Goal: Communication & Community: Answer question/provide support

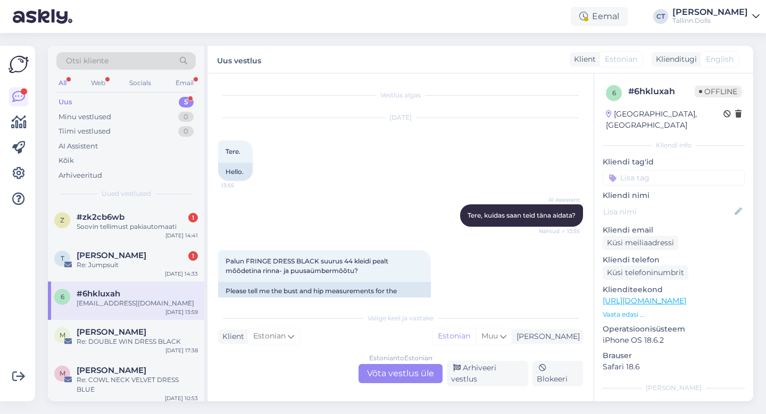
click at [88, 101] on div "Uus 5" at bounding box center [125, 102] width 139 height 15
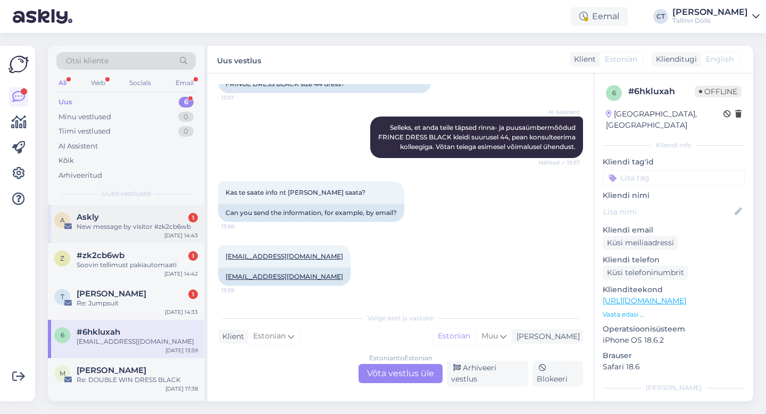
click at [113, 229] on div "New message by visitor #zk2cb6wb" at bounding box center [137, 227] width 121 height 10
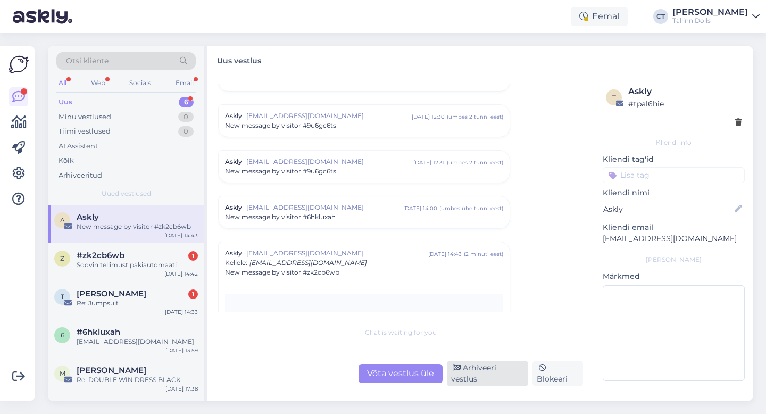
click at [474, 377] on div "Arhiveeri vestlus" at bounding box center [487, 374] width 81 height 26
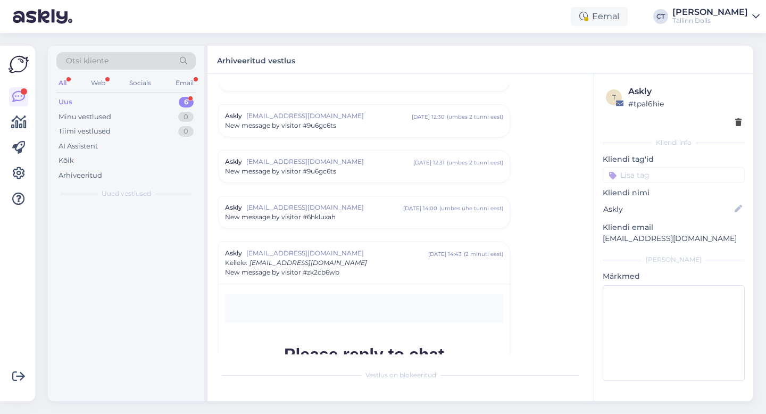
scroll to position [4557, 0]
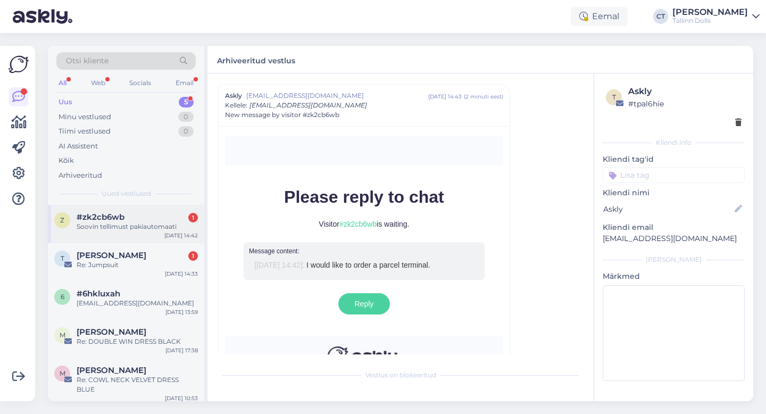
click at [156, 211] on div "z #zk2cb6wb 1 Soovin tellimust pakiautomaati [DATE] 14:42" at bounding box center [126, 224] width 156 height 38
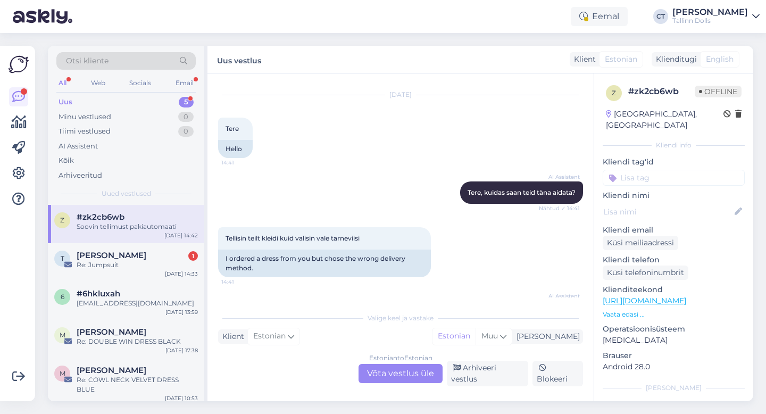
scroll to position [0, 0]
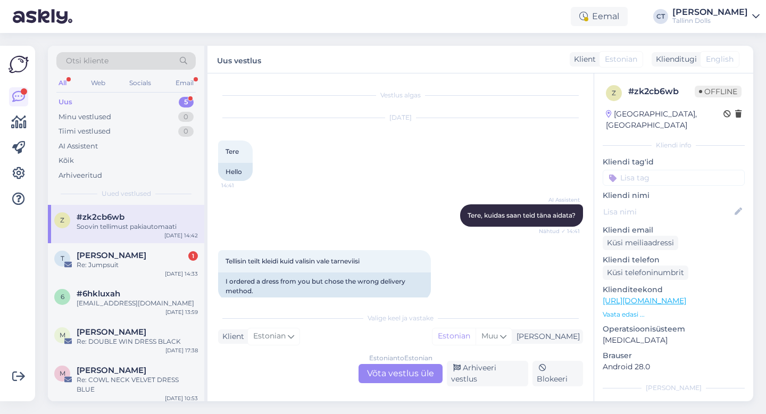
click at [391, 377] on div "Estonian to Estonian Võta vestlus üle" at bounding box center [400, 373] width 84 height 19
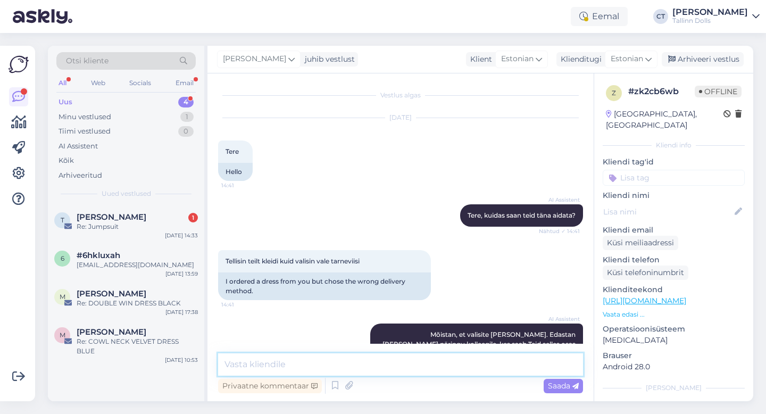
click at [394, 369] on textarea at bounding box center [400, 364] width 365 height 22
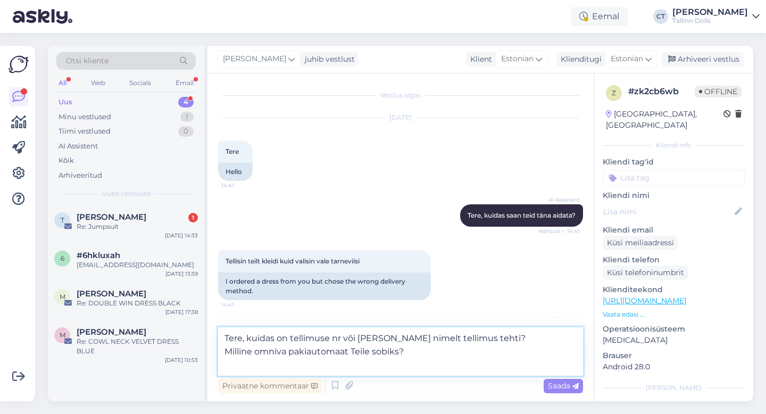
type textarea "Tere, kuidas on tellimuse nr või [PERSON_NAME] nimelt tellimus tehti? Milline o…"
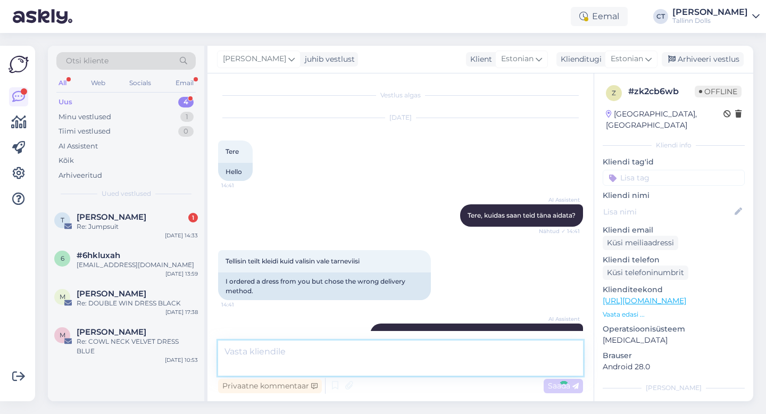
scroll to position [143, 0]
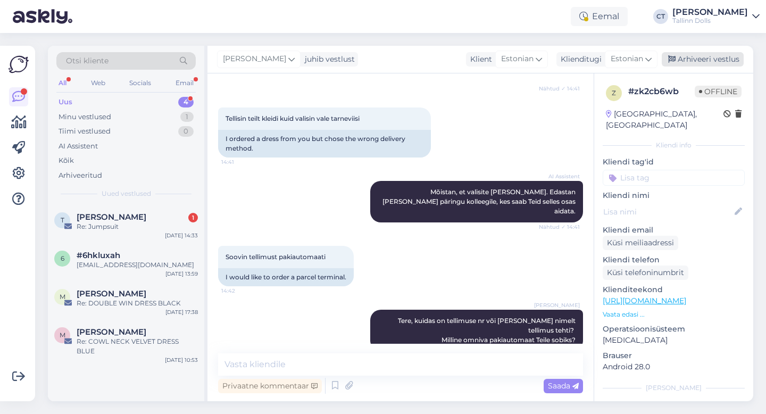
click at [717, 63] on div "Arhiveeri vestlus" at bounding box center [703, 59] width 82 height 14
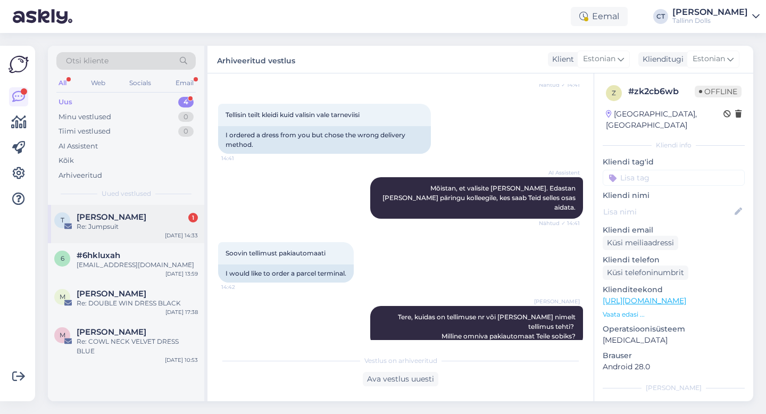
click at [132, 218] on div "Triinu [PERSON_NAME] 1" at bounding box center [137, 217] width 121 height 10
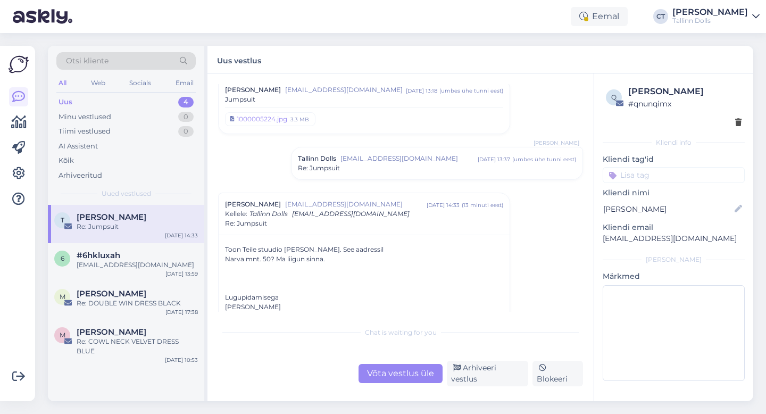
scroll to position [219, 0]
click at [397, 373] on div "Võta vestlus üle" at bounding box center [400, 373] width 84 height 19
click at [386, 350] on div "Chat is waiting for you Võta vestlus üle Arhiveeri vestlus Blokeeri" at bounding box center [400, 353] width 365 height 65
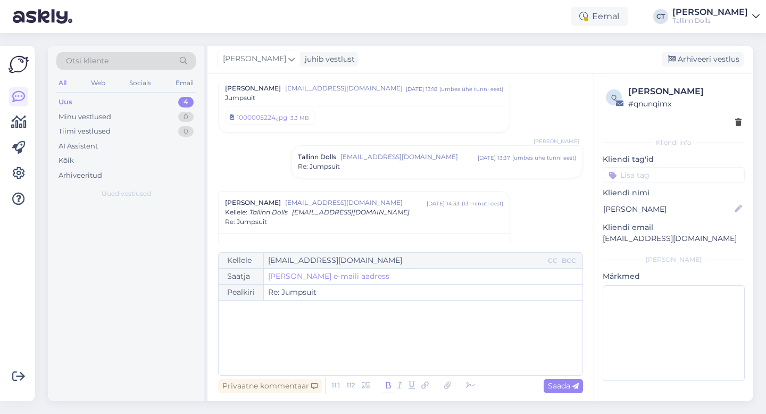
scroll to position [326, 0]
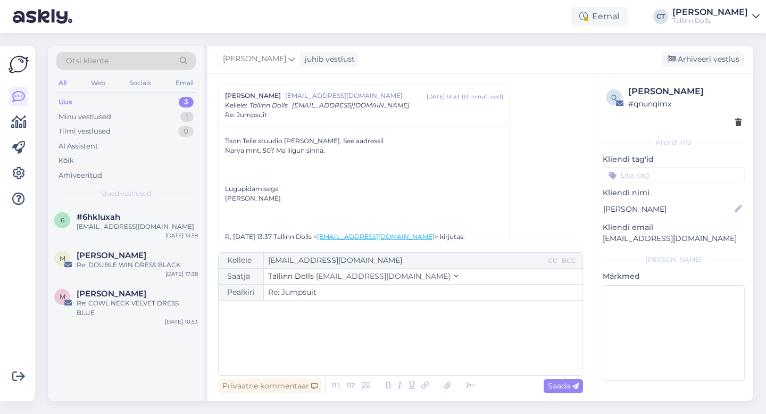
click at [386, 350] on div "﻿" at bounding box center [400, 338] width 353 height 64
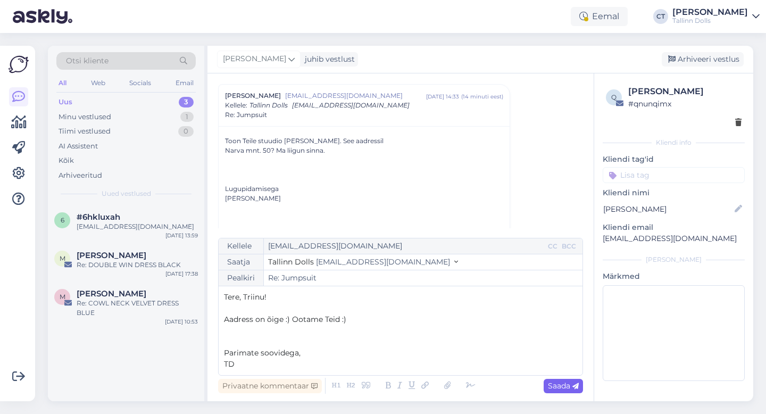
click at [569, 384] on span "Saada" at bounding box center [563, 386] width 31 height 10
type input "Re: Re: Jumpsuit"
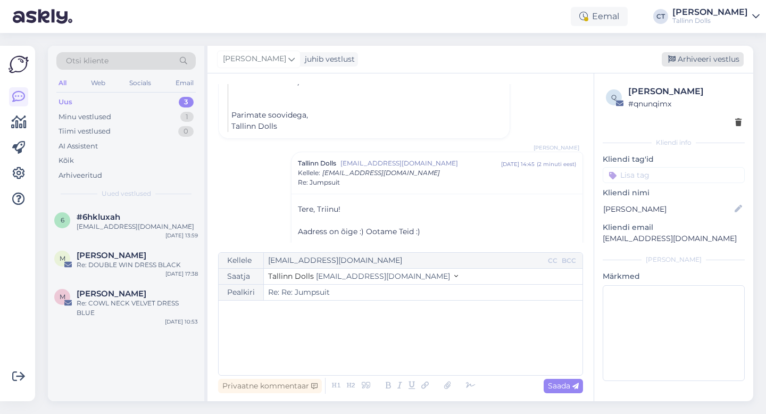
click at [699, 56] on div "Arhiveeri vestlus" at bounding box center [703, 59] width 82 height 14
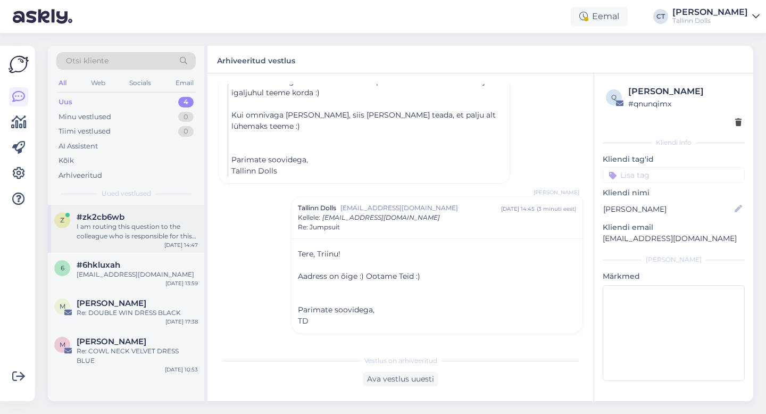
click at [123, 229] on div "I am routing this question to the colleague who is responsible for this topic. …" at bounding box center [137, 231] width 121 height 19
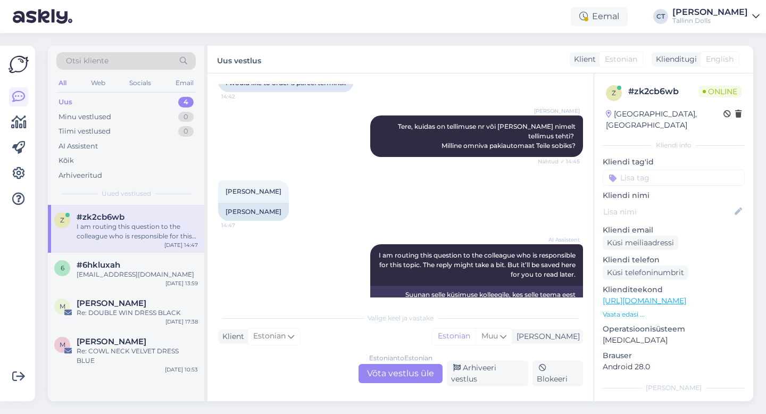
scroll to position [348, 0]
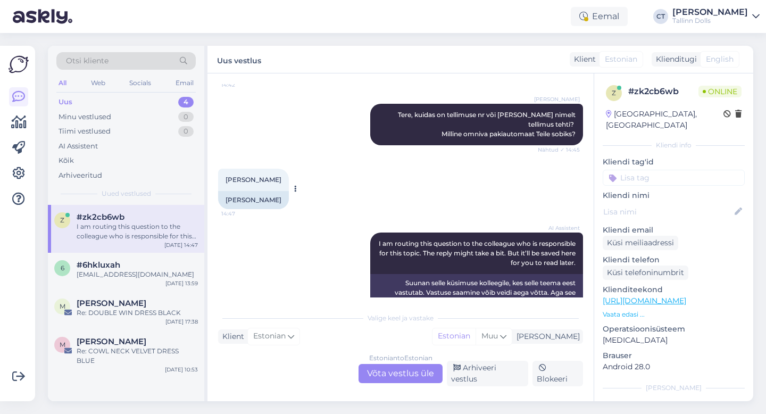
drag, startPoint x: 273, startPoint y: 161, endPoint x: 238, endPoint y: 160, distance: 35.1
click at [238, 169] on div "[PERSON_NAME] 14:47" at bounding box center [253, 180] width 71 height 22
copy span "[PERSON_NAME]"
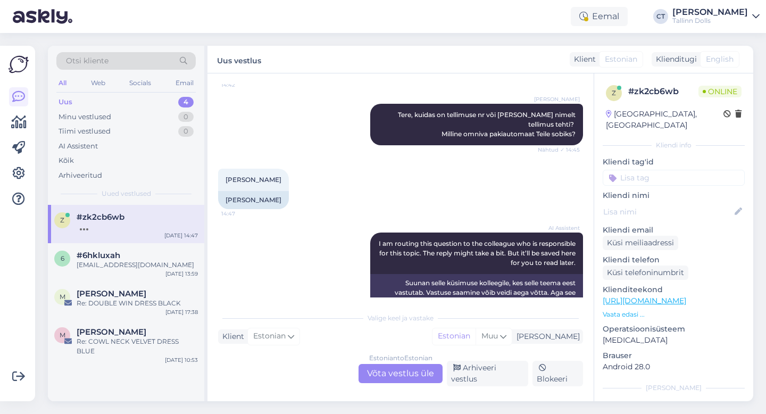
scroll to position [412, 0]
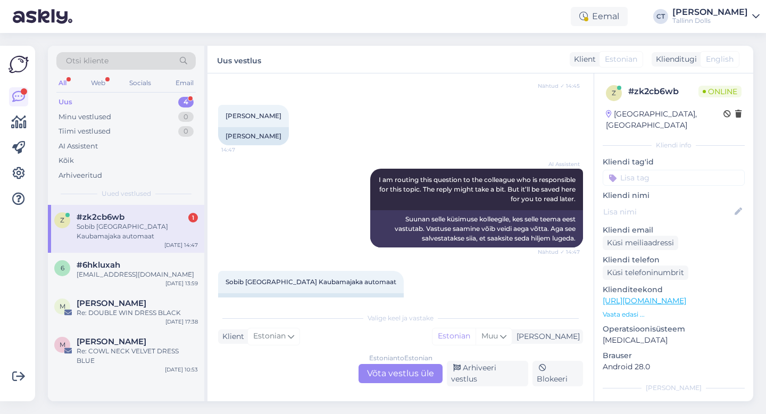
click at [389, 380] on div "Estonian to Estonian Võta vestlus üle" at bounding box center [400, 373] width 84 height 19
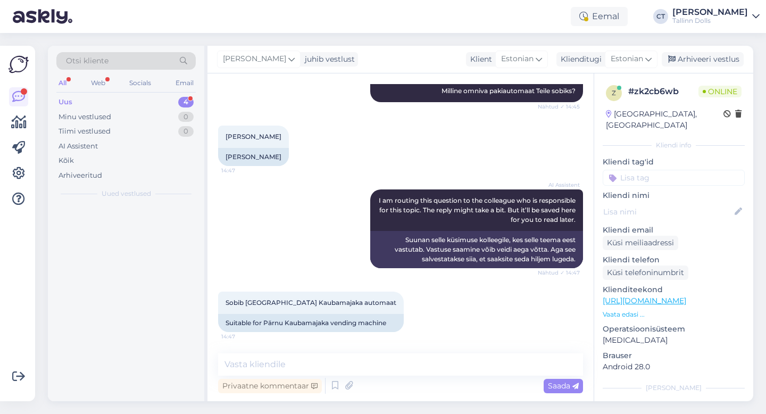
scroll to position [372, 0]
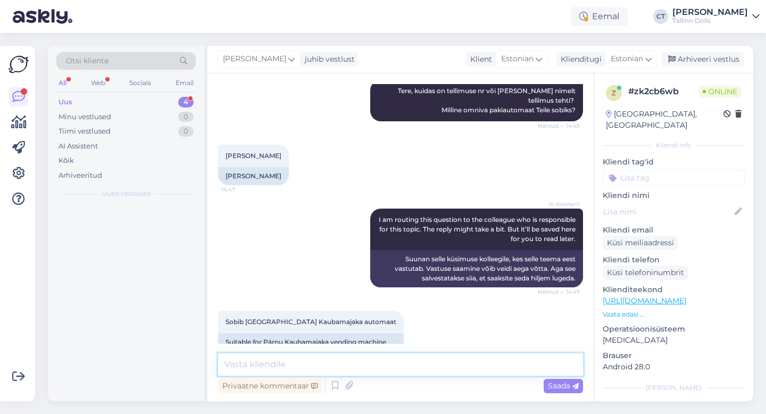
click at [390, 367] on textarea at bounding box center [400, 364] width 365 height 22
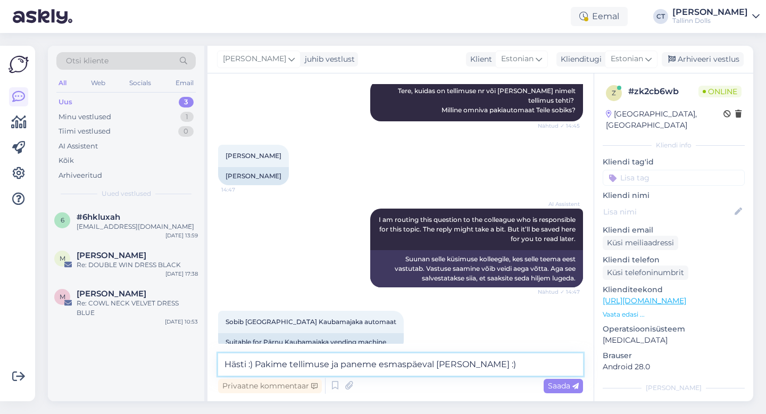
type textarea "Hästi :) Pakime tellimuse ja paneme esmaspäeval [PERSON_NAME] :)"
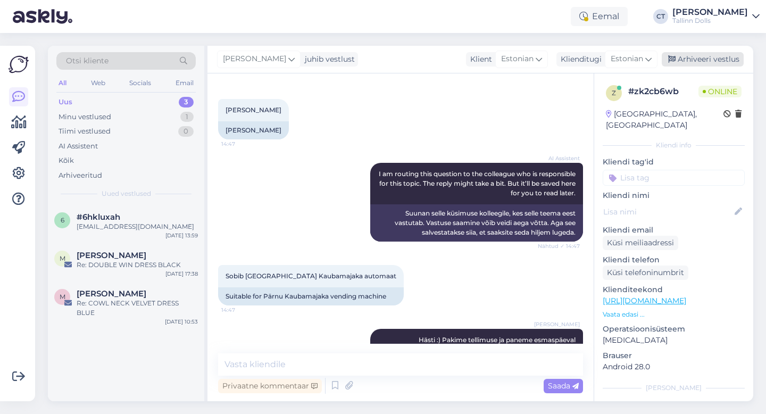
click at [707, 56] on div "Arhiveeri vestlus" at bounding box center [703, 59] width 82 height 14
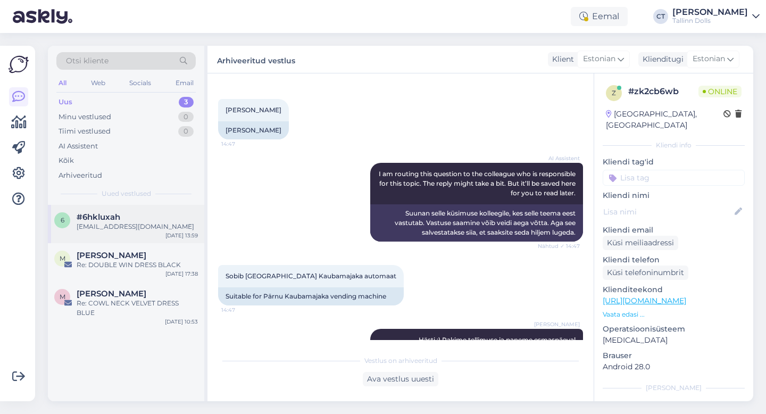
click at [107, 235] on div "6 #6hkluxah [EMAIL_ADDRESS][DOMAIN_NAME] [DATE] 13:59" at bounding box center [126, 224] width 156 height 38
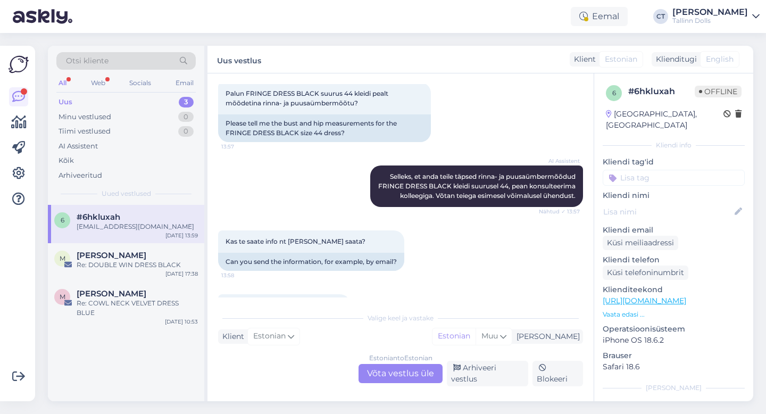
scroll to position [220, 0]
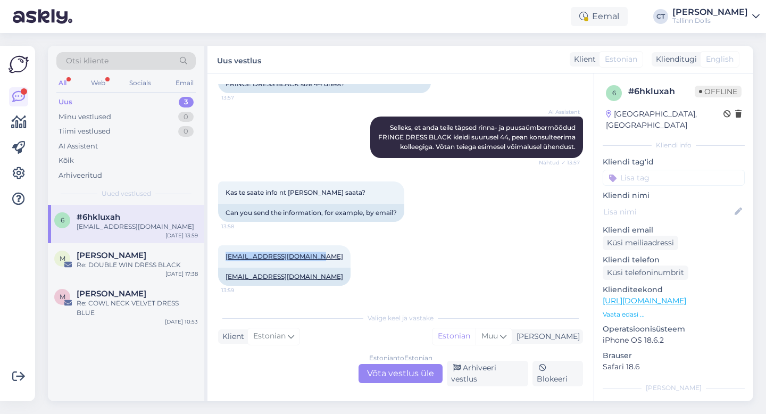
drag, startPoint x: 311, startPoint y: 264, endPoint x: 212, endPoint y: 262, distance: 99.5
click at [212, 262] on div "Vestlus algas [DATE] Tere. 13:55 Hello. AI Assistent [PERSON_NAME], kuidas saan…" at bounding box center [400, 237] width 386 height 328
copy link "[EMAIL_ADDRESS][DOMAIN_NAME]"
click at [494, 374] on div "Arhiveeri vestlus" at bounding box center [487, 374] width 81 height 26
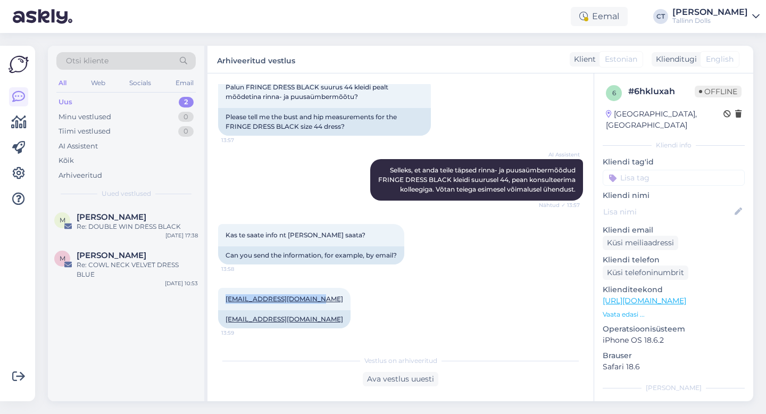
click at [91, 107] on div "Uus 2" at bounding box center [125, 102] width 139 height 15
click at [358, 298] on div "[EMAIL_ADDRESS][DOMAIN_NAME] 13:59 [EMAIL_ADDRESS][DOMAIN_NAME]" at bounding box center [400, 308] width 365 height 64
click at [119, 224] on div "Re: DOUBLE WIN DRESS BLACK" at bounding box center [137, 227] width 121 height 10
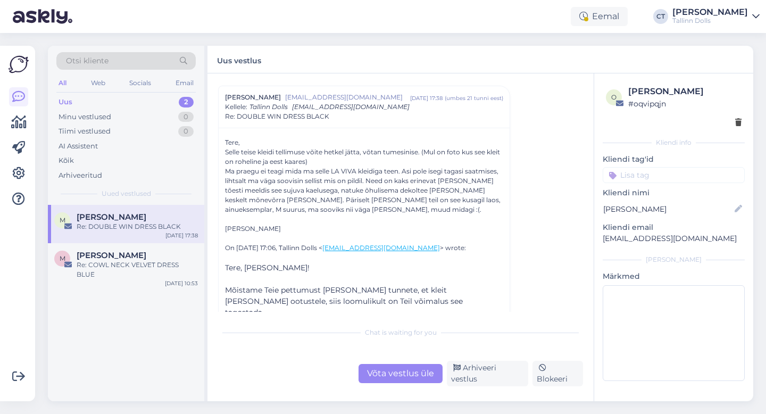
scroll to position [760, 0]
click at [397, 378] on div "Võta vestlus üle" at bounding box center [400, 373] width 84 height 19
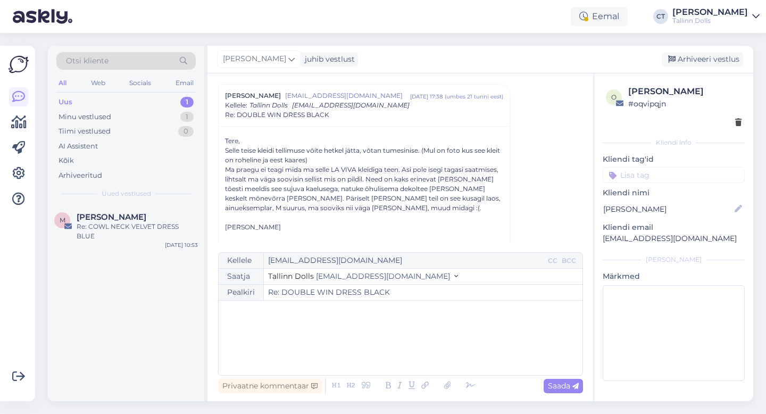
click at [393, 351] on div "﻿" at bounding box center [400, 338] width 353 height 64
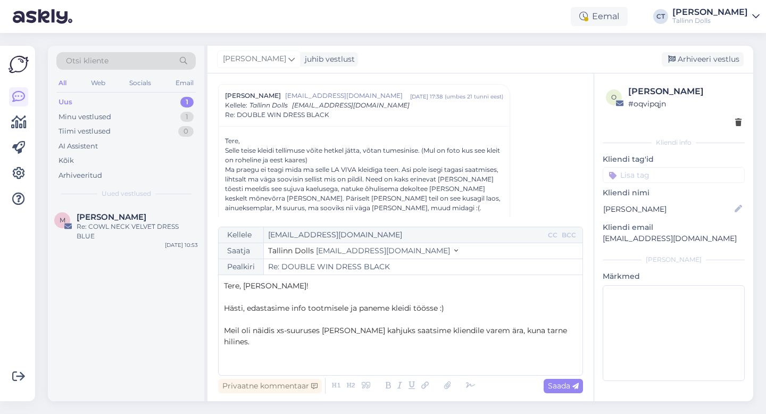
scroll to position [791, 0]
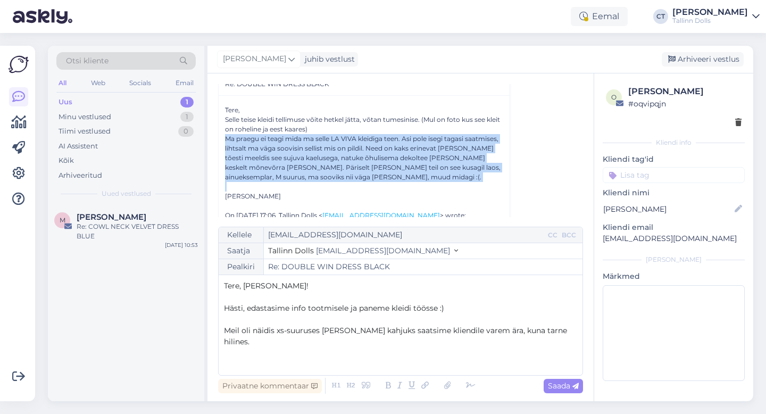
drag, startPoint x: 222, startPoint y: 140, endPoint x: 357, endPoint y: 189, distance: 143.7
click at [357, 189] on div "Tere, Selle teise kleidi tellimuse võite hetkel jätta, võtan tumesinise. (Mul o…" at bounding box center [364, 252] width 291 height 315
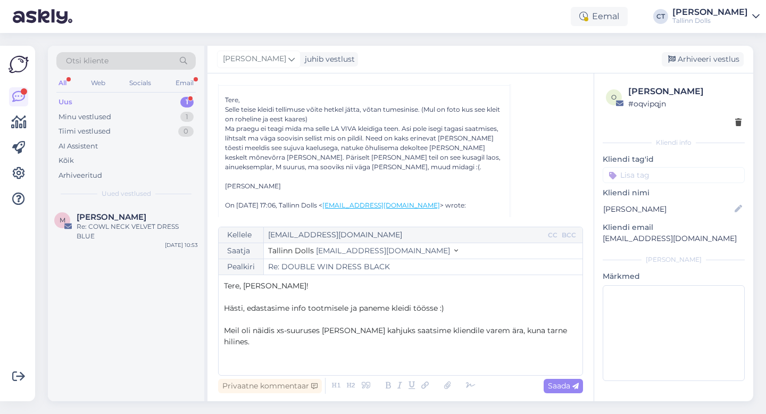
scroll to position [799, 0]
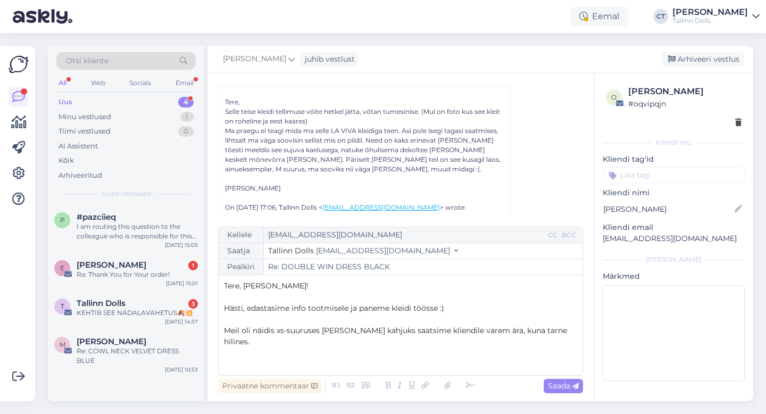
click at [90, 98] on div "Uus 4" at bounding box center [125, 102] width 139 height 15
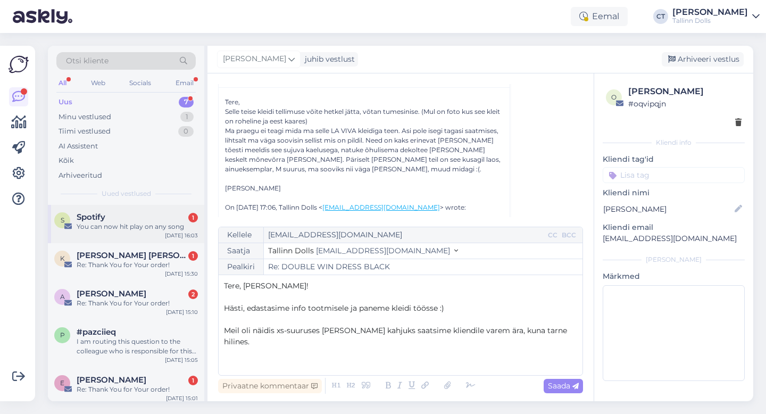
click at [137, 235] on div "S Spotify 1 You can now hit play on any song [DATE] 16:03" at bounding box center [126, 224] width 156 height 38
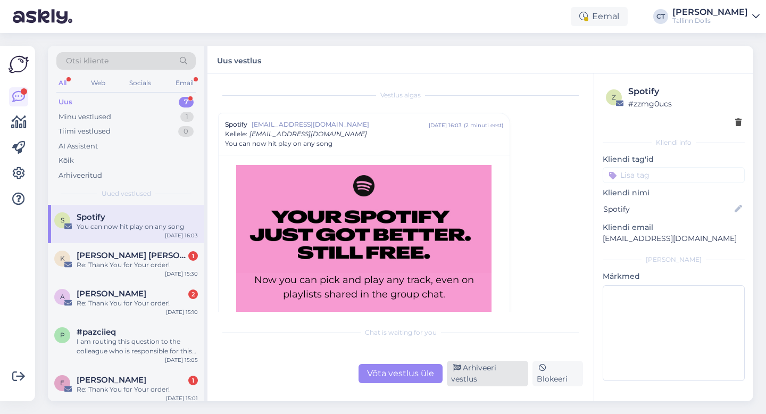
click at [469, 378] on div "Arhiveeri vestlus" at bounding box center [487, 374] width 81 height 26
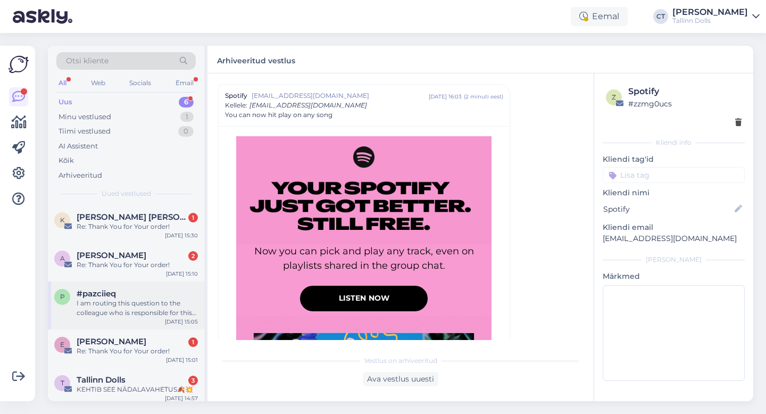
scroll to position [43, 0]
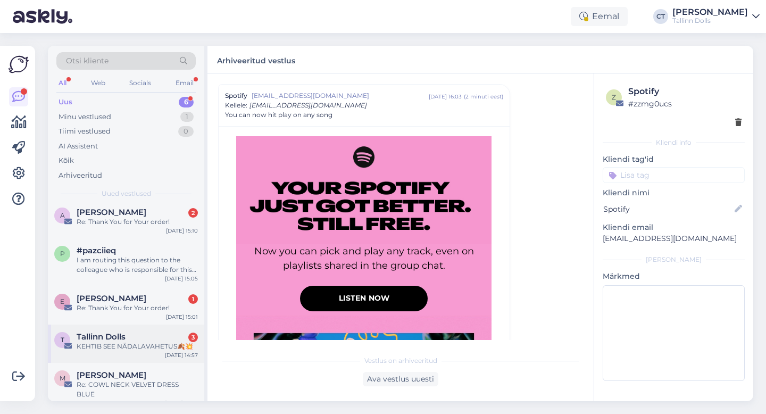
click at [132, 357] on div "T Tallinn Dolls 3 KEHTIB SEE NÄDALAVAHETUS🍂💥 [DATE] 14:57" at bounding box center [126, 343] width 156 height 38
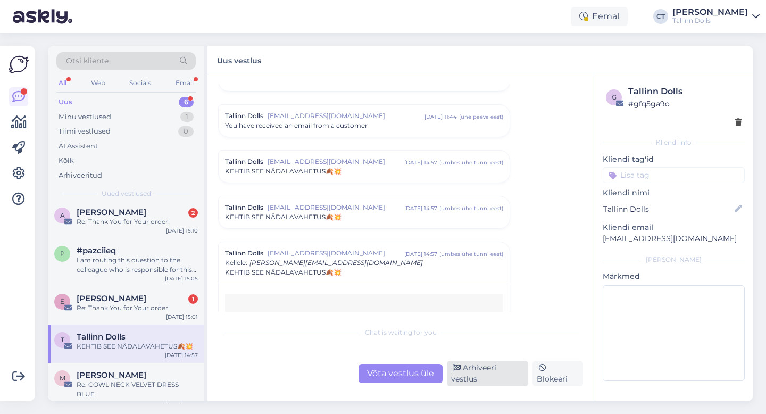
click at [482, 376] on div "Arhiveeri vestlus" at bounding box center [487, 374] width 81 height 26
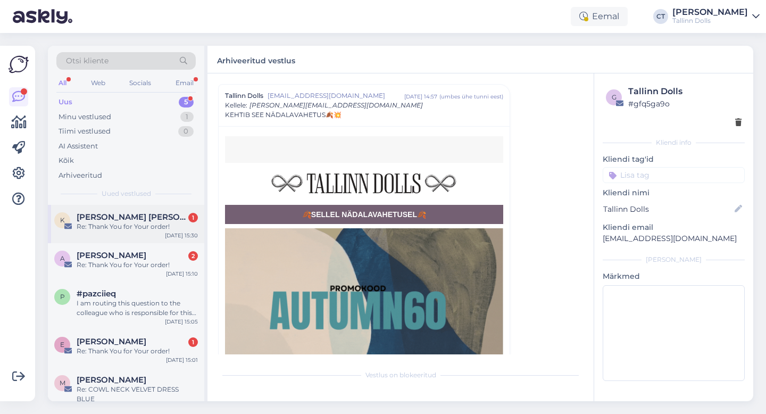
click at [140, 232] on div "K [PERSON_NAME] [PERSON_NAME] 1 Re: Thank You for Your order! [DATE] 15:30" at bounding box center [126, 224] width 156 height 38
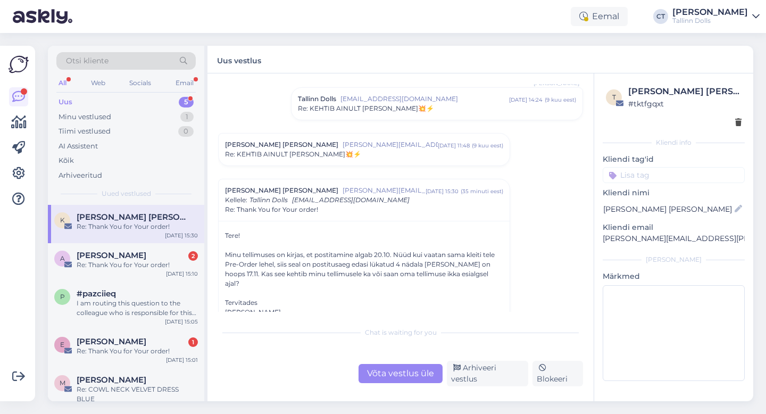
scroll to position [599, 0]
click at [342, 145] on span "[PERSON_NAME][EMAIL_ADDRESS][PERSON_NAME][DOMAIN_NAME]" at bounding box center [389, 143] width 95 height 10
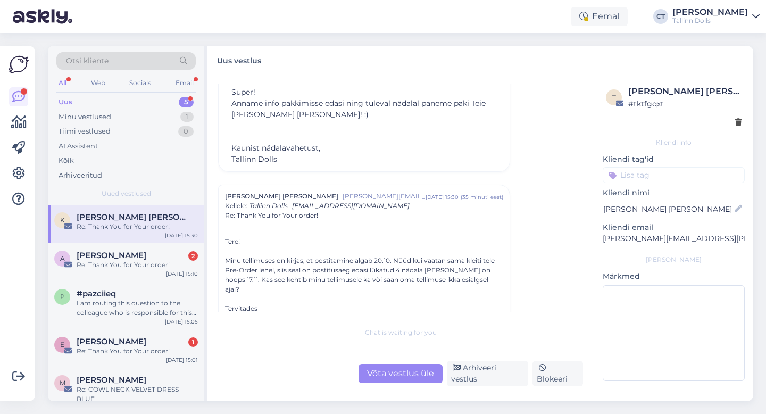
scroll to position [810, 0]
